Goal: Information Seeking & Learning: Learn about a topic

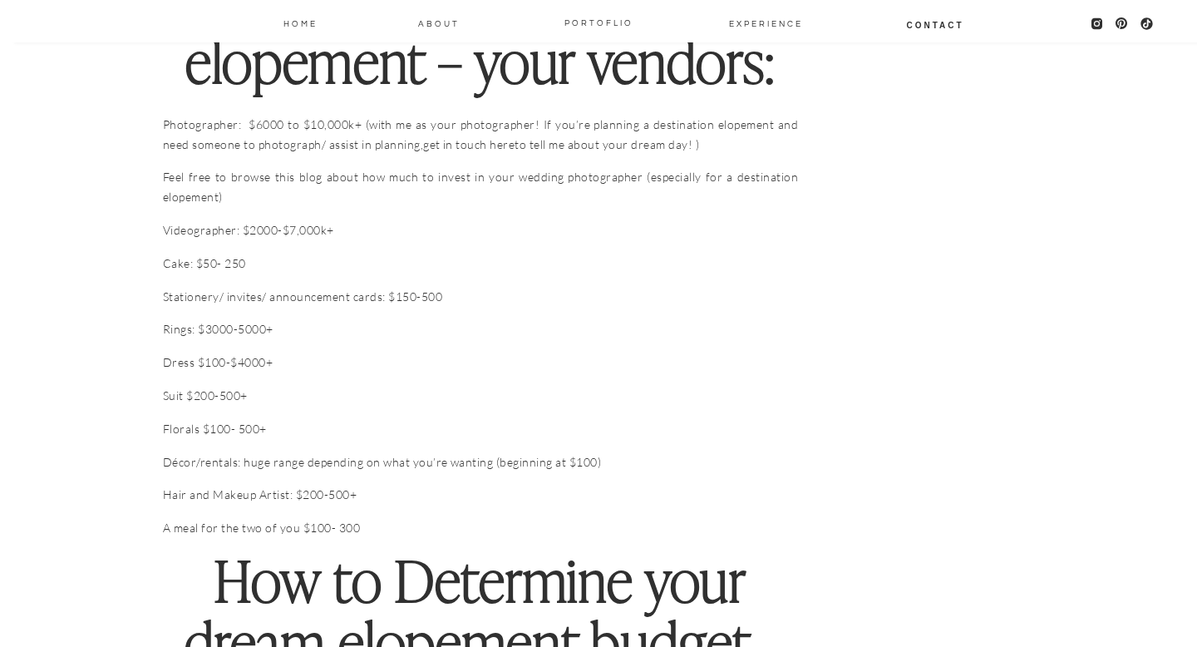
scroll to position [2058, 0]
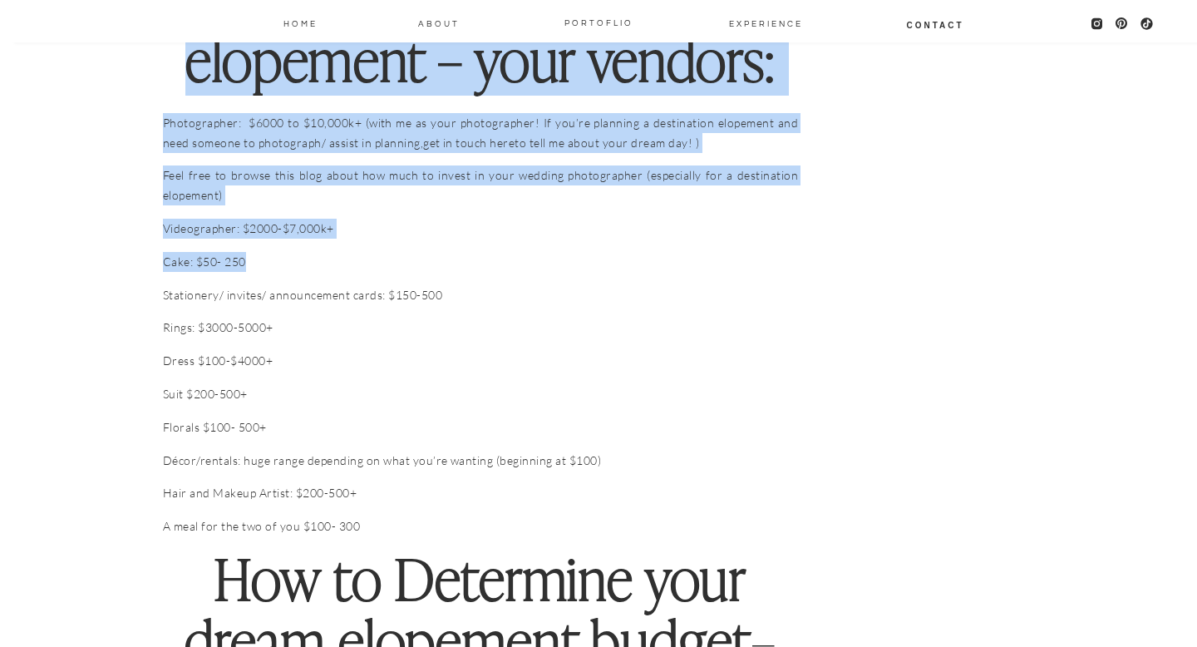
drag, startPoint x: 277, startPoint y: 248, endPoint x: 142, endPoint y: 248, distance: 134.7
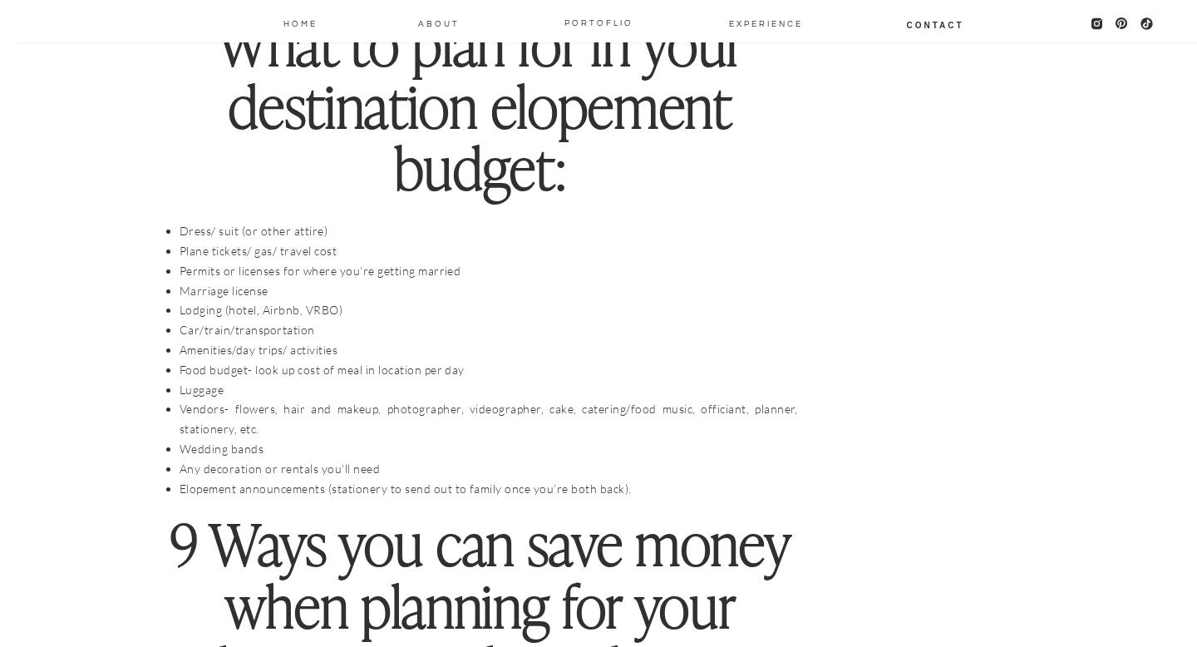
scroll to position [3127, 0]
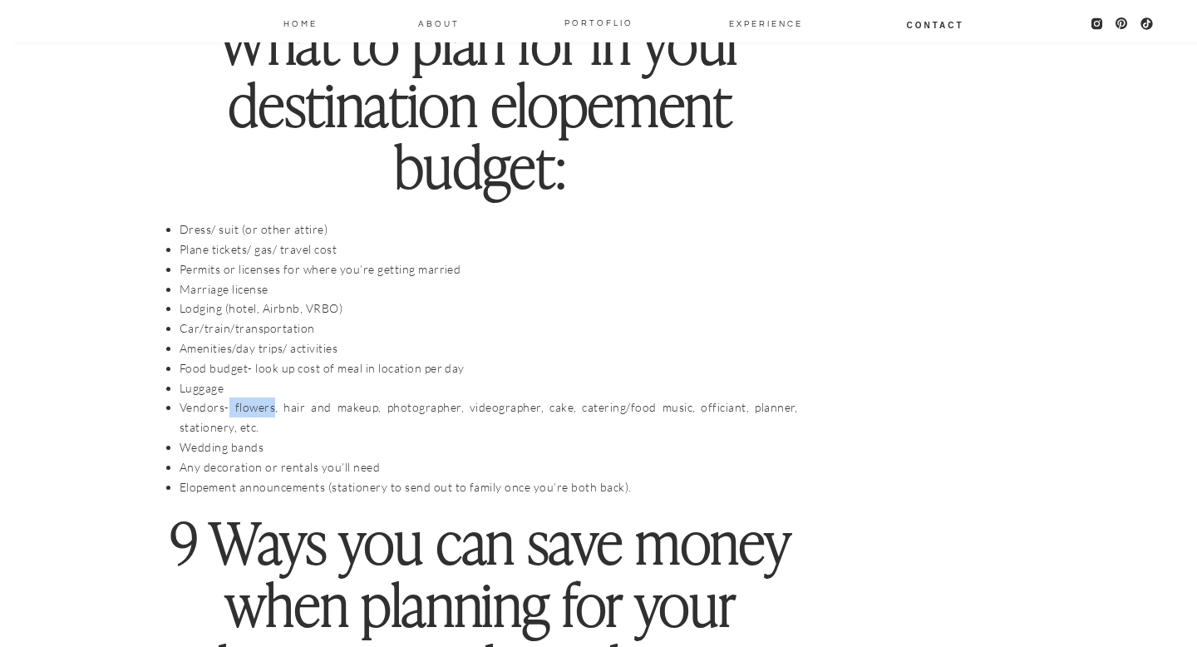
drag, startPoint x: 274, startPoint y: 392, endPoint x: 229, endPoint y: 393, distance: 45.8
click at [229, 397] on li "Vendors- flowers, hair and makeup, photographer, videographer, cake, catering/f…" at bounding box center [489, 417] width 619 height 40
drag, startPoint x: 543, startPoint y: 392, endPoint x: 465, endPoint y: 394, distance: 78.2
click at [465, 397] on li "Vendors- flowers, hair and makeup, photographer, videographer, cake, catering/f…" at bounding box center [489, 417] width 619 height 40
click at [488, 408] on li "Vendors- flowers, hair and makeup, photographer, videographer, cake, catering/f…" at bounding box center [489, 417] width 619 height 40
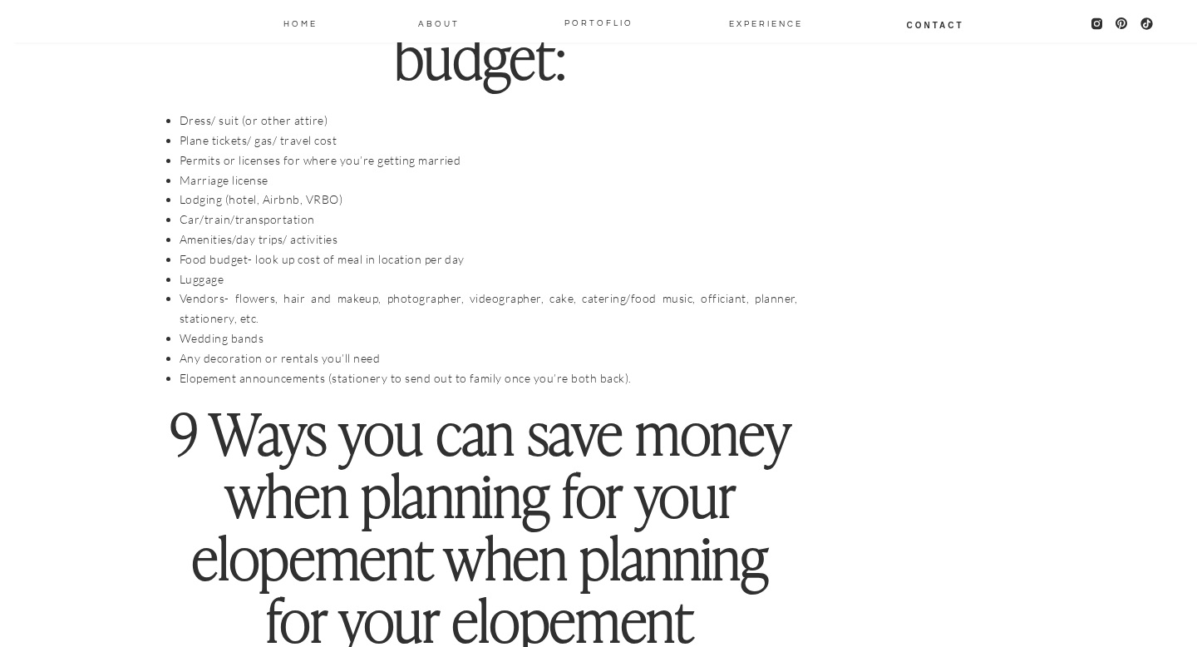
scroll to position [3268, 0]
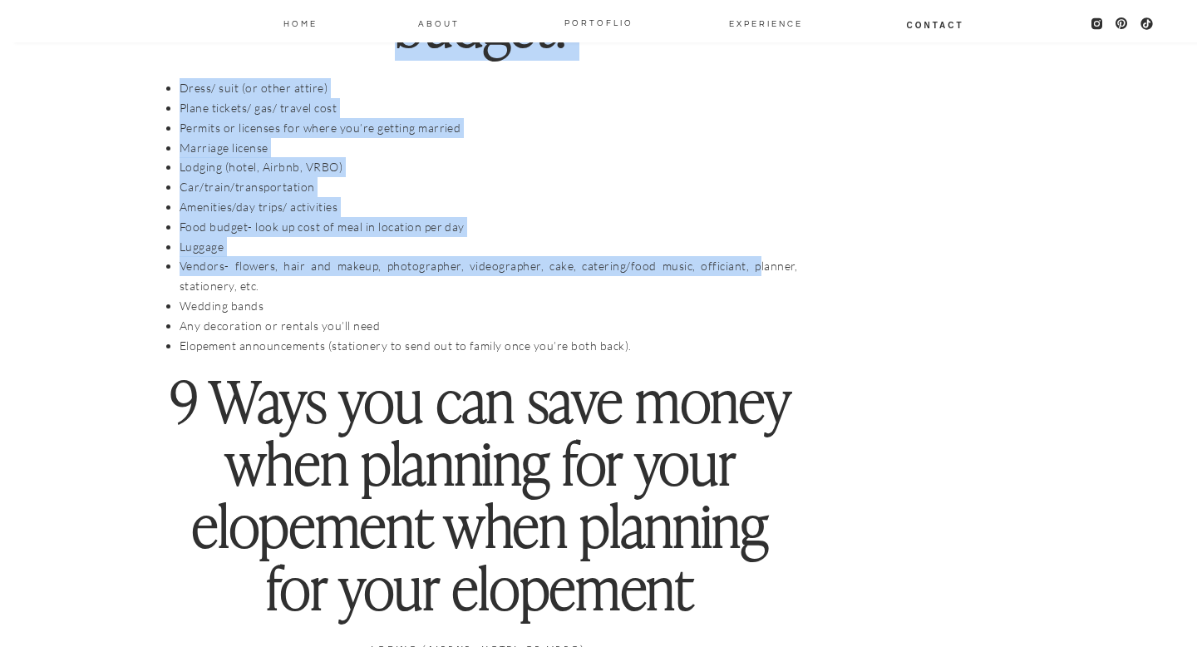
drag, startPoint x: 804, startPoint y: 241, endPoint x: 759, endPoint y: 244, distance: 45.0
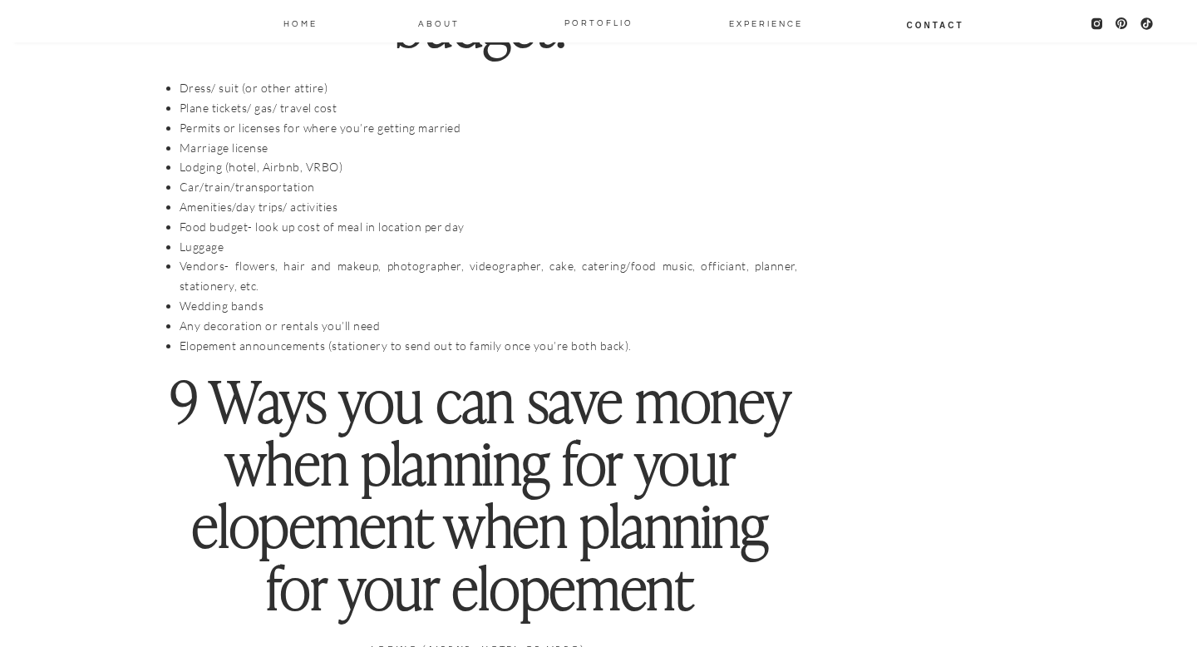
click at [763, 256] on li "Vendors- flowers, hair and makeup, photographer, videographer, cake, catering/f…" at bounding box center [489, 276] width 619 height 40
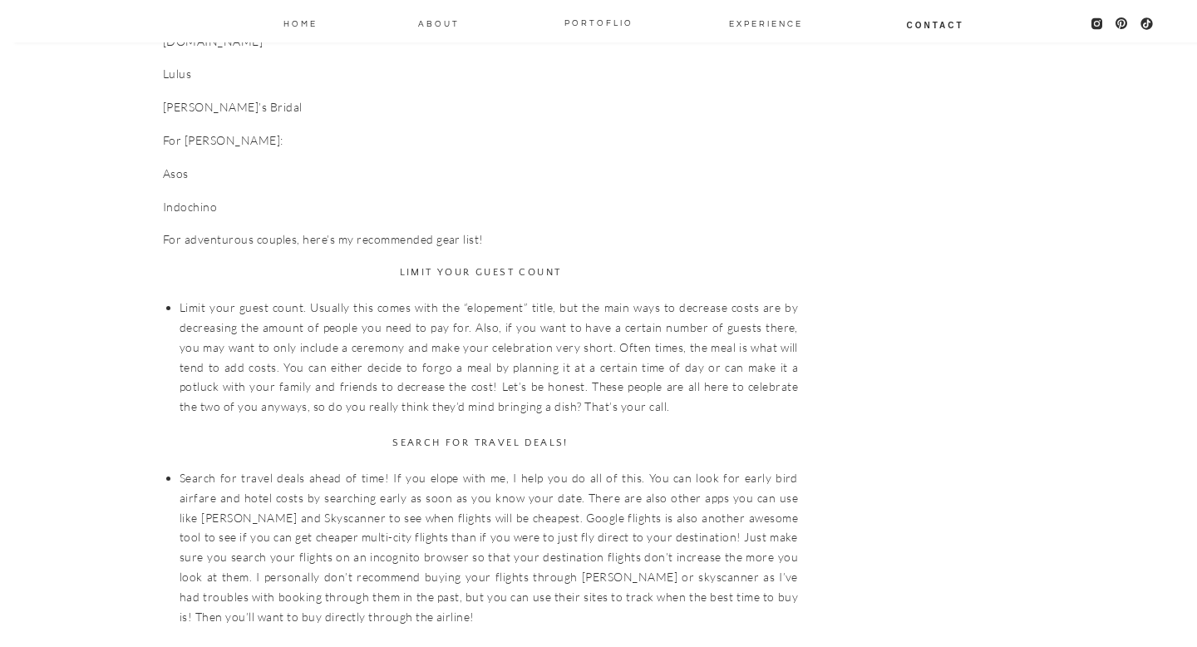
scroll to position [4436, 0]
